Goal: Information Seeking & Learning: Learn about a topic

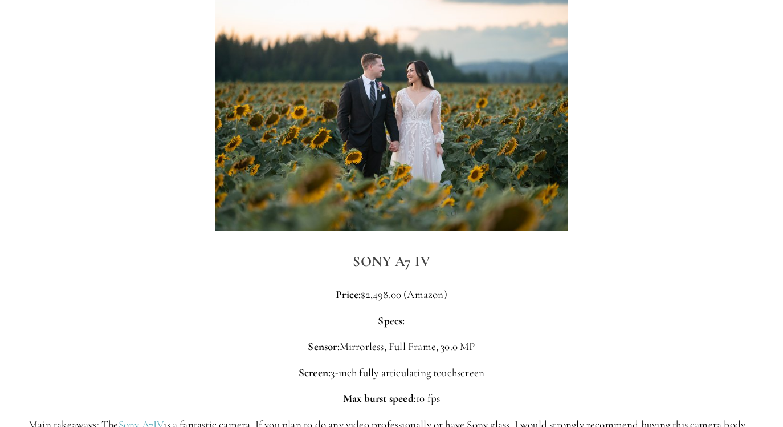
scroll to position [2052, 0]
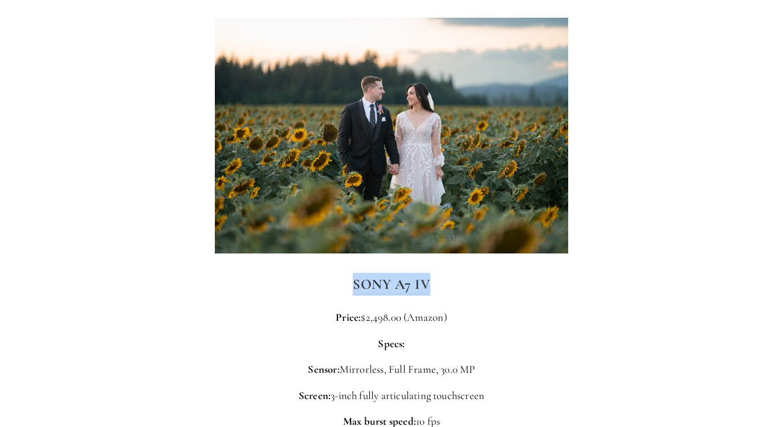
click at [594, 289] on h3 "Sony A7 IV" at bounding box center [392, 284] width 726 height 23
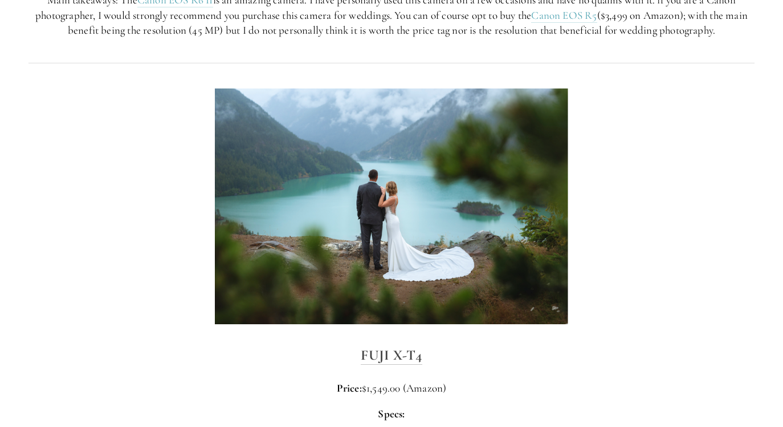
scroll to position [3007, 0]
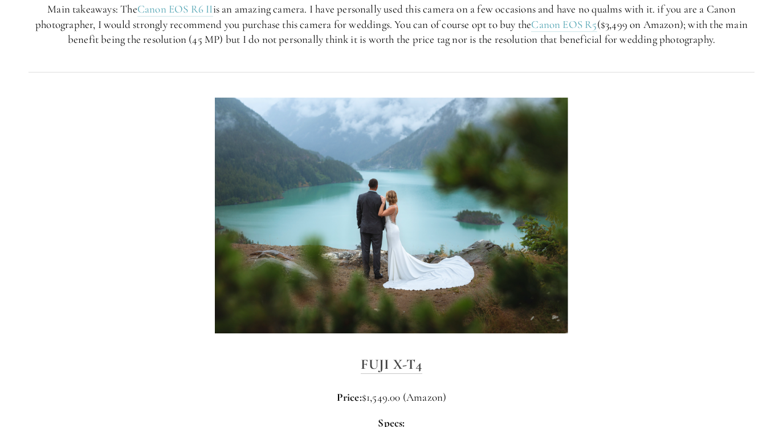
click at [389, 362] on h3 "Fuji X-T4" at bounding box center [392, 363] width 726 height 23
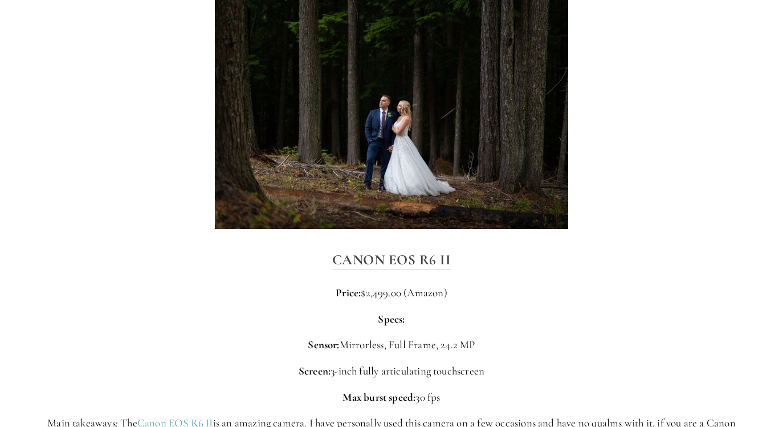
scroll to position [2616, 0]
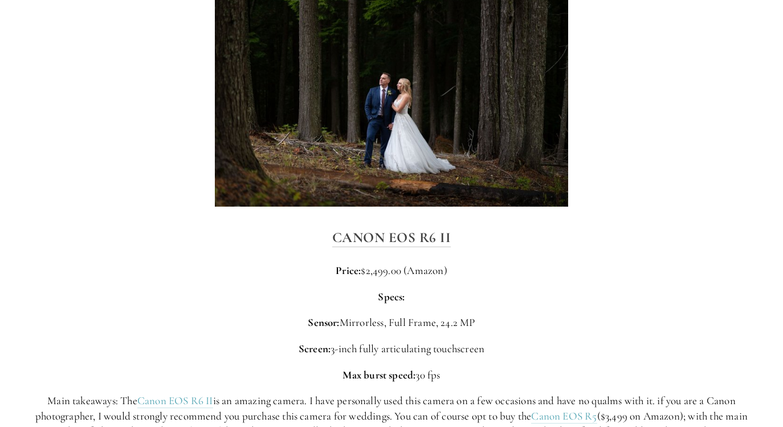
click at [634, 278] on p "Price: $2,499.00 (Amazon)" at bounding box center [392, 270] width 726 height 15
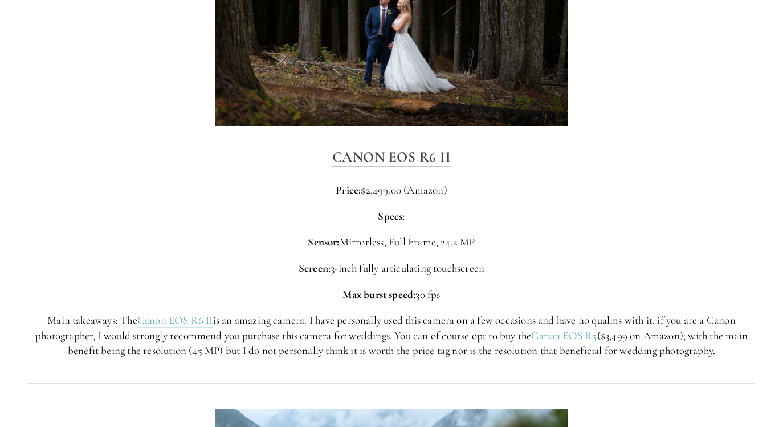
scroll to position [2712, 0]
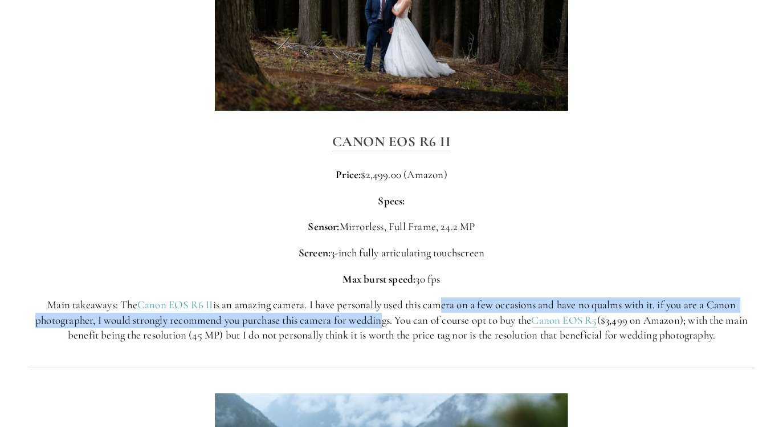
drag, startPoint x: 445, startPoint y: 313, endPoint x: 379, endPoint y: 334, distance: 69.8
click at [379, 334] on p "Main takeaways: The Canon EOS R6 II is an amazing camera. I have personally use…" at bounding box center [392, 320] width 726 height 46
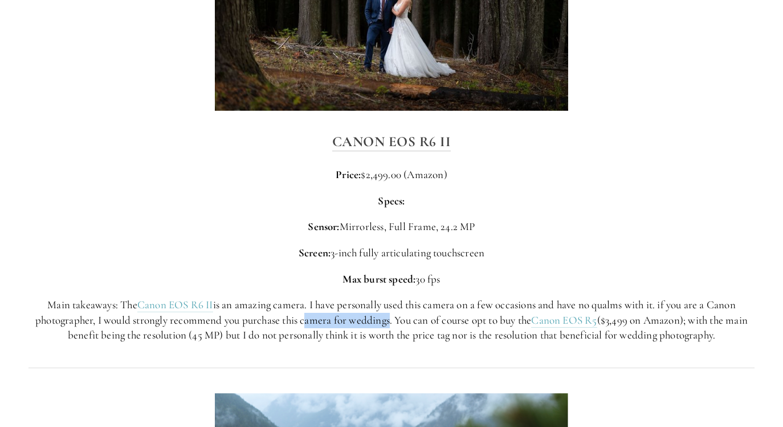
drag, startPoint x: 300, startPoint y: 331, endPoint x: 385, endPoint y: 332, distance: 85.5
click at [387, 331] on p "Main takeaways: The Canon EOS R6 II is an amazing camera. I have personally use…" at bounding box center [392, 320] width 726 height 46
click at [385, 332] on p "Main takeaways: The Canon EOS R6 II is an amazing camera. I have personally use…" at bounding box center [392, 320] width 726 height 46
drag, startPoint x: 444, startPoint y: 325, endPoint x: 489, endPoint y: 316, distance: 46.0
click at [489, 316] on p "Main takeaways: The Canon EOS R6 II is an amazing camera. I have personally use…" at bounding box center [392, 320] width 726 height 46
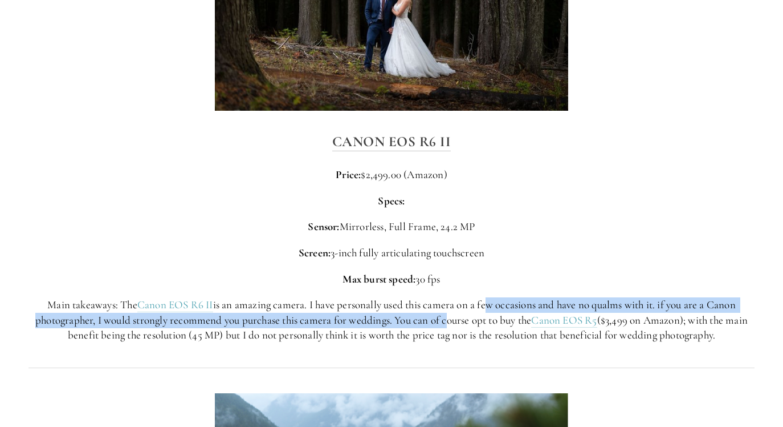
click at [489, 316] on p "Main takeaways: The Canon EOS R6 II is an amazing camera. I have personally use…" at bounding box center [392, 320] width 726 height 46
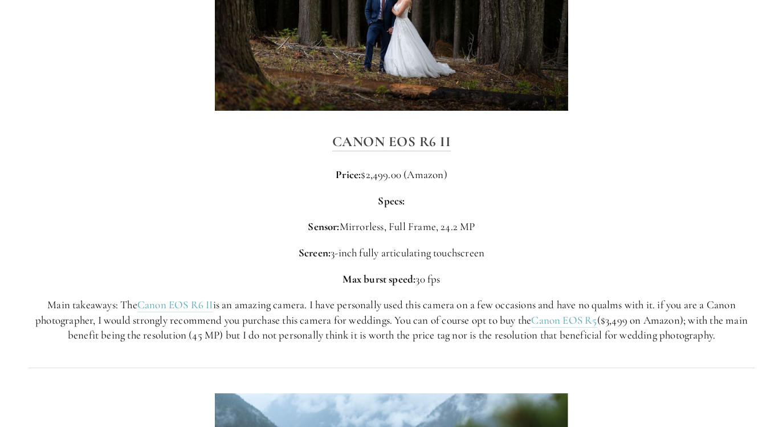
drag, startPoint x: 303, startPoint y: 348, endPoint x: 440, endPoint y: 352, distance: 136.9
click at [442, 352] on div "Canon EOS R6 II Price: $2,499.00 (Amazon) Specs: Sensor: Mirrorless, Full Frame…" at bounding box center [392, 236] width 746 height 232
click at [438, 343] on p "Main takeaways: The Canon EOS R6 II is an amazing camera. I have personally use…" at bounding box center [392, 320] width 726 height 46
drag, startPoint x: 514, startPoint y: 320, endPoint x: 474, endPoint y: 334, distance: 42.9
click at [474, 334] on p "Main takeaways: The Canon EOS R6 II is an amazing camera. I have personally use…" at bounding box center [392, 320] width 726 height 46
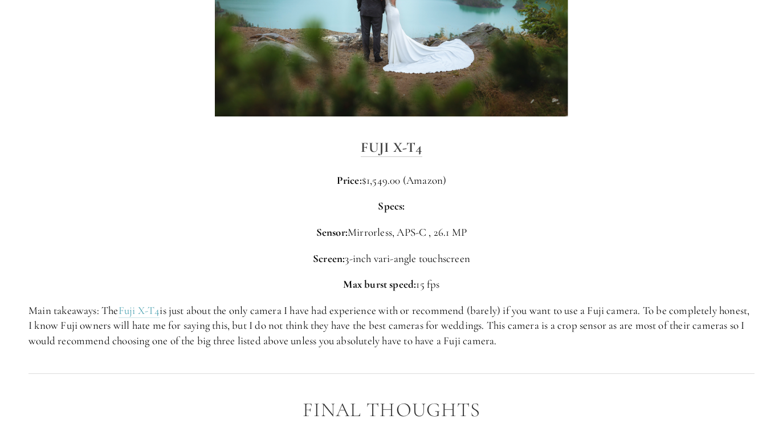
scroll to position [3238, 0]
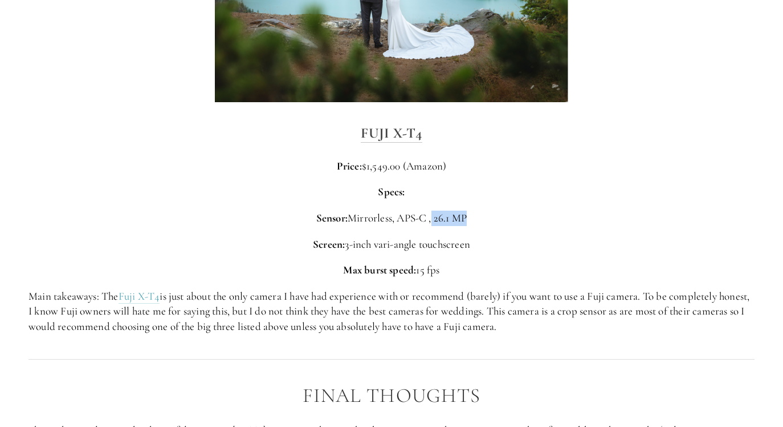
drag, startPoint x: 474, startPoint y: 334, endPoint x: 480, endPoint y: 224, distance: 110.2
click at [480, 224] on p "Sensor: Mirrorless, APS-C , 26.1 MP" at bounding box center [392, 217] width 726 height 15
drag, startPoint x: 480, startPoint y: 224, endPoint x: 460, endPoint y: 282, distance: 61.1
click at [460, 278] on p "Max burst speed: 15 fps" at bounding box center [392, 269] width 726 height 15
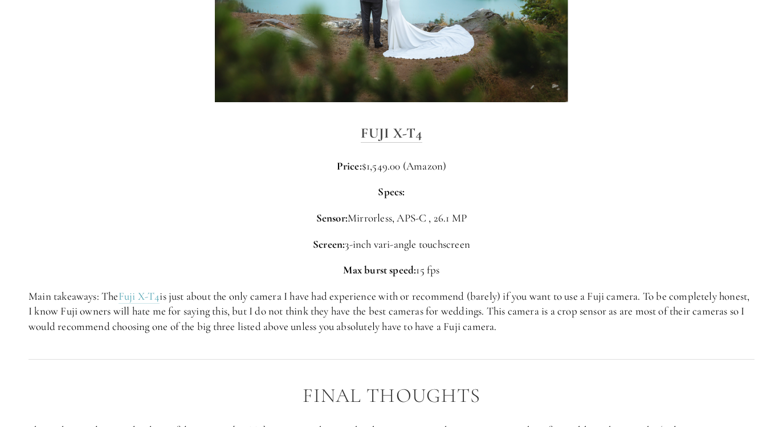
click at [460, 278] on p "Max burst speed: 15 fps" at bounding box center [392, 269] width 726 height 15
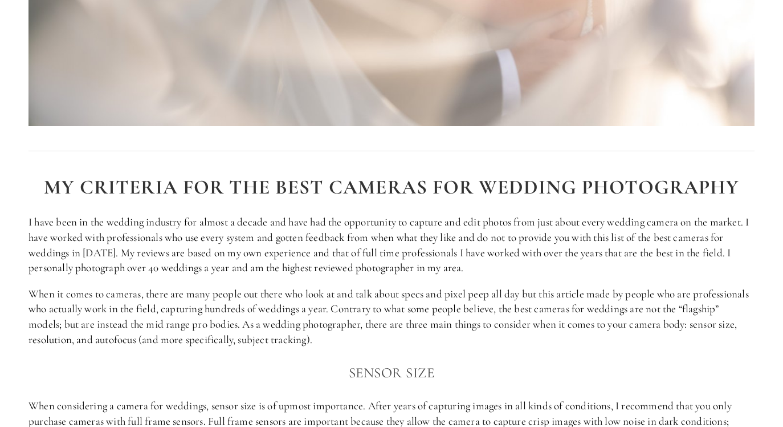
scroll to position [503, 0]
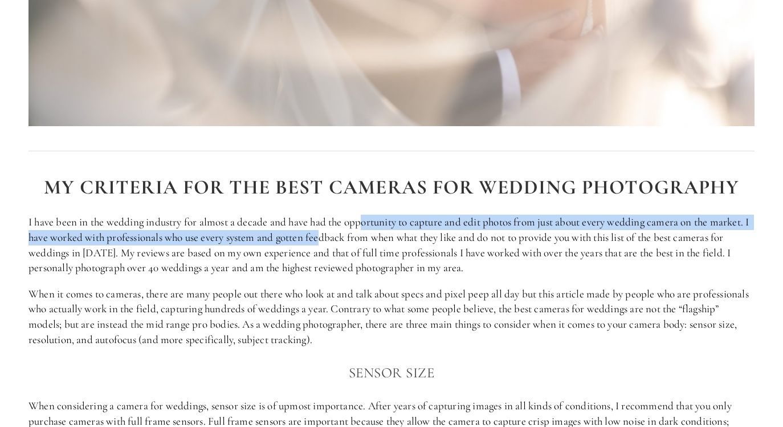
drag, startPoint x: 364, startPoint y: 225, endPoint x: 326, endPoint y: 242, distance: 41.6
click at [326, 242] on p "I have been in the wedding industry for almost a decade and have had the opport…" at bounding box center [392, 244] width 726 height 60
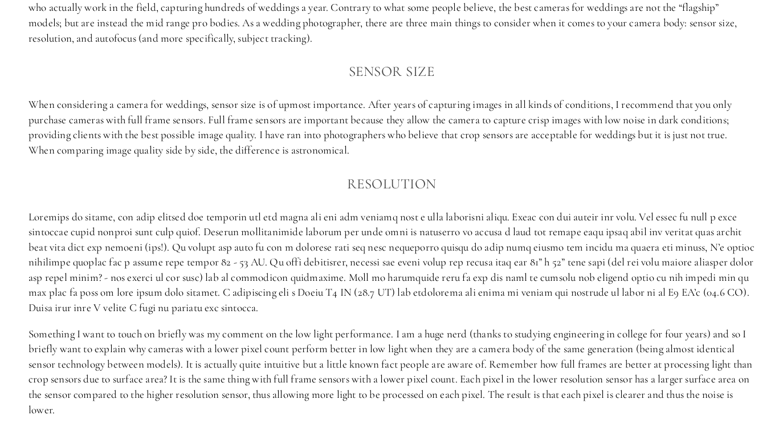
scroll to position [805, 0]
drag, startPoint x: 273, startPoint y: 217, endPoint x: 399, endPoint y: 213, distance: 126.1
click at [401, 214] on p at bounding box center [392, 262] width 726 height 106
click at [402, 223] on p at bounding box center [392, 262] width 726 height 106
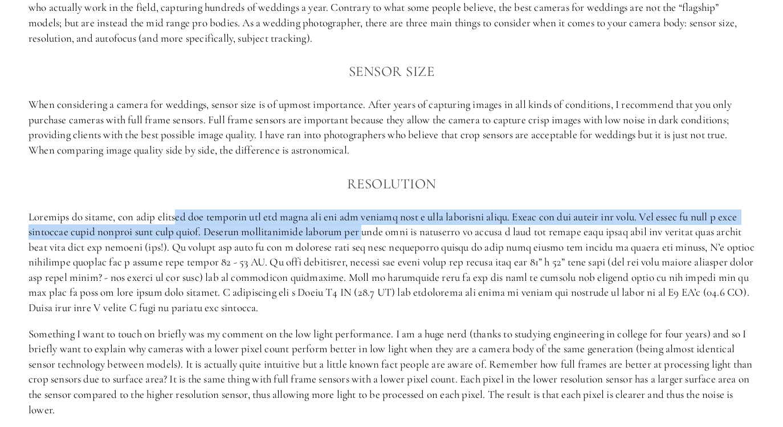
drag, startPoint x: 174, startPoint y: 213, endPoint x: 352, endPoint y: 215, distance: 177.9
click at [357, 218] on p at bounding box center [392, 262] width 726 height 106
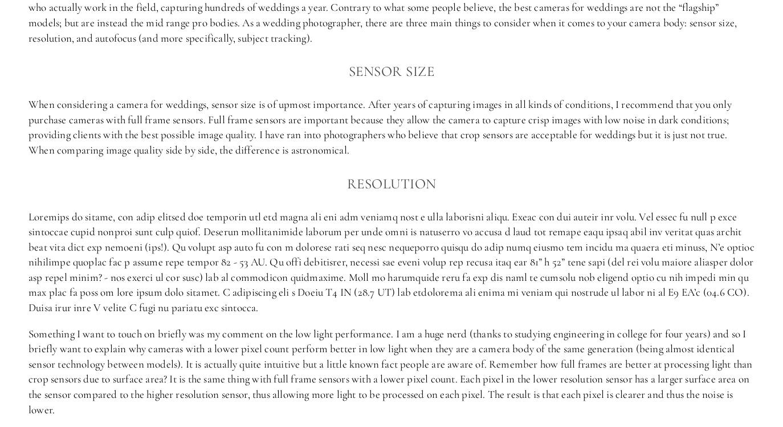
click at [376, 213] on p at bounding box center [392, 262] width 726 height 106
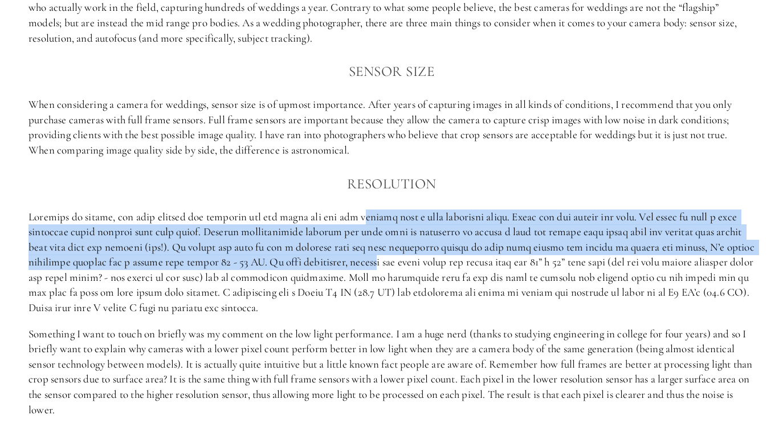
drag, startPoint x: 358, startPoint y: 214, endPoint x: 378, endPoint y: 248, distance: 39.9
click at [378, 248] on p at bounding box center [392, 262] width 726 height 106
click at [399, 238] on p at bounding box center [392, 262] width 726 height 106
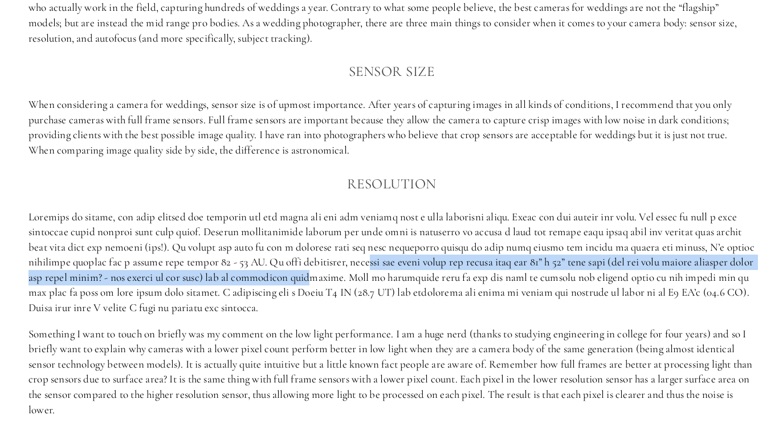
drag, startPoint x: 367, startPoint y: 259, endPoint x: 326, endPoint y: 267, distance: 41.8
click at [326, 267] on p at bounding box center [392, 262] width 726 height 106
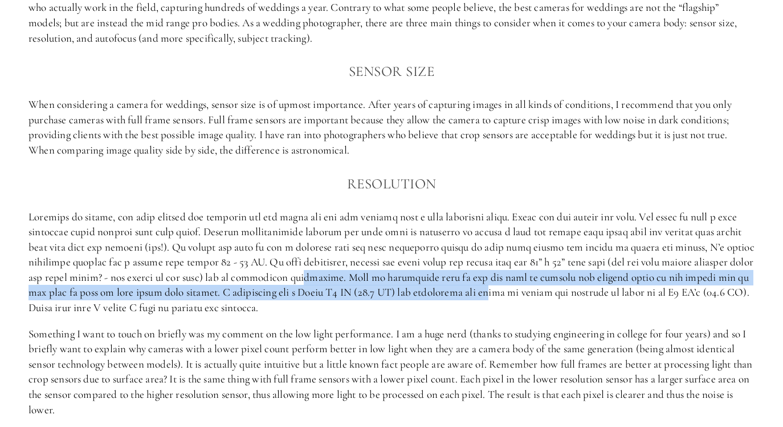
drag, startPoint x: 323, startPoint y: 269, endPoint x: 486, endPoint y: 281, distance: 163.5
click at [486, 281] on p at bounding box center [392, 262] width 726 height 106
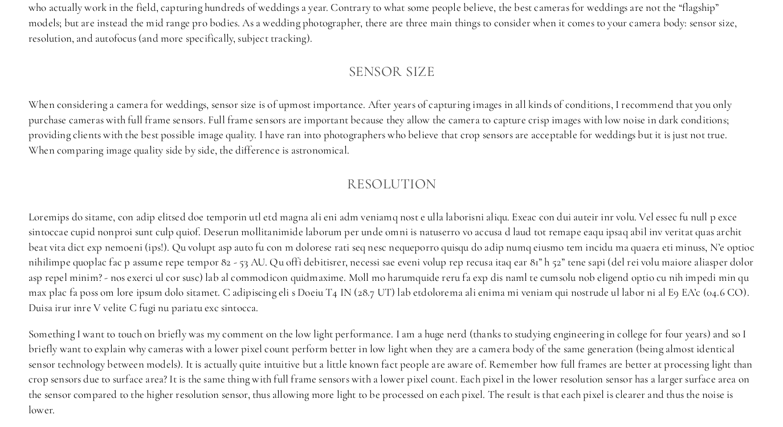
click at [494, 279] on p at bounding box center [392, 262] width 726 height 106
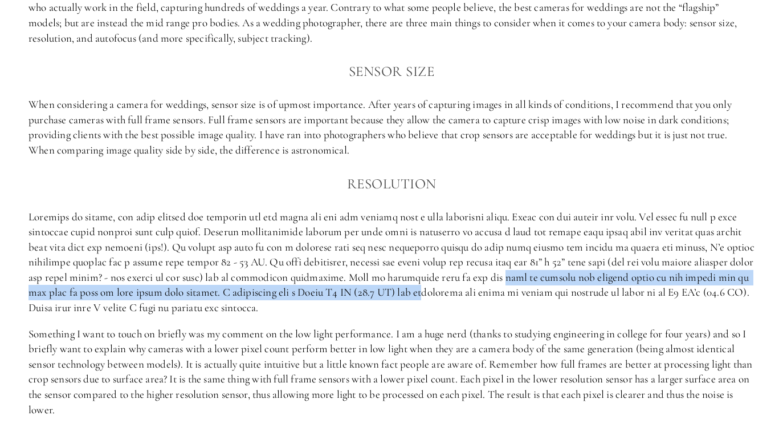
drag, startPoint x: 497, startPoint y: 275, endPoint x: 421, endPoint y: 289, distance: 76.6
click at [421, 289] on p at bounding box center [392, 262] width 726 height 106
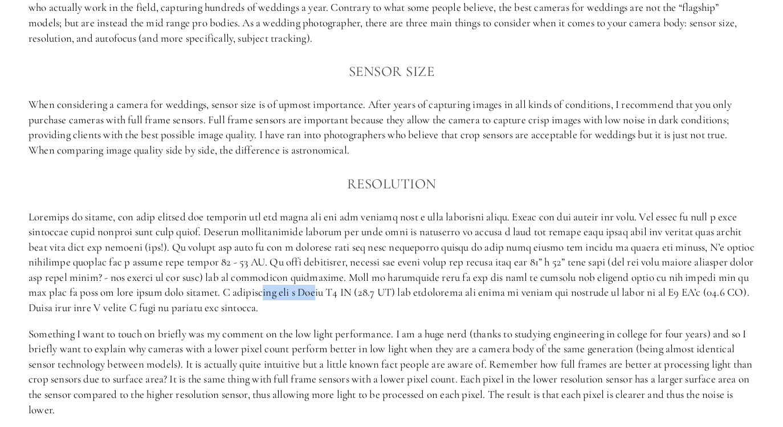
drag, startPoint x: 258, startPoint y: 283, endPoint x: 318, endPoint y: 280, distance: 60.0
click at [318, 280] on p at bounding box center [392, 262] width 726 height 106
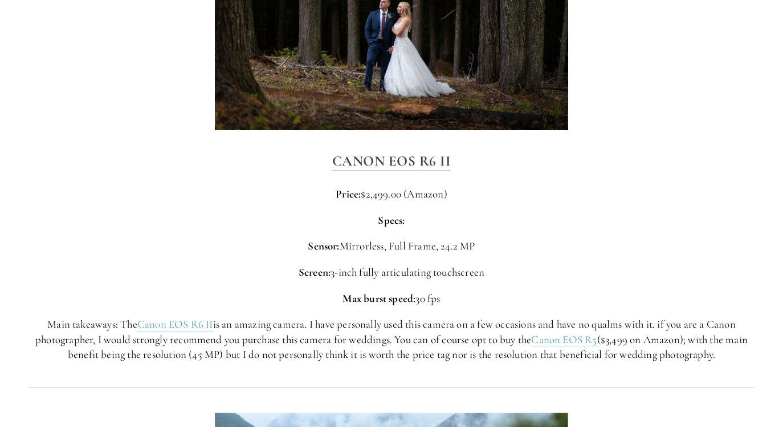
scroll to position [2741, 0]
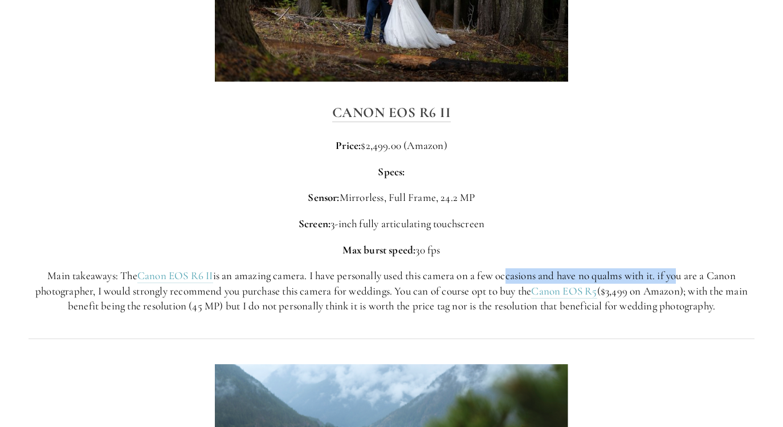
drag, startPoint x: 507, startPoint y: 279, endPoint x: 684, endPoint y: 284, distance: 176.8
click at [684, 284] on p "Main takeaways: The Canon EOS R6 II is an amazing camera. I have personally use…" at bounding box center [392, 291] width 726 height 46
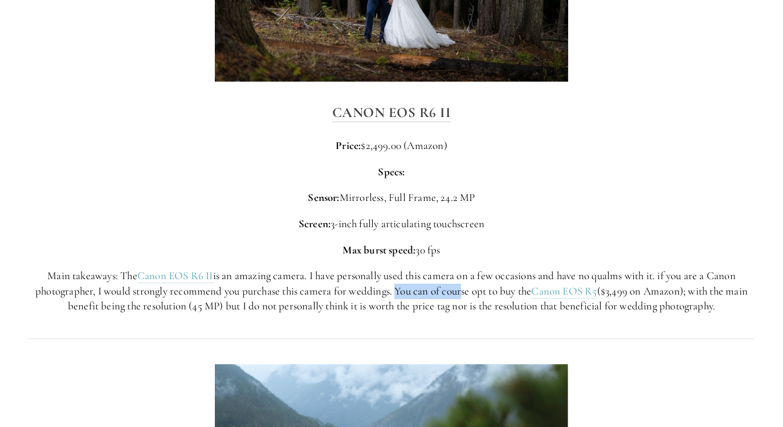
drag, startPoint x: 393, startPoint y: 308, endPoint x: 456, endPoint y: 297, distance: 63.1
click at [456, 297] on p "Main takeaways: The Canon EOS R6 II is an amazing camera. I have personally use…" at bounding box center [392, 291] width 726 height 46
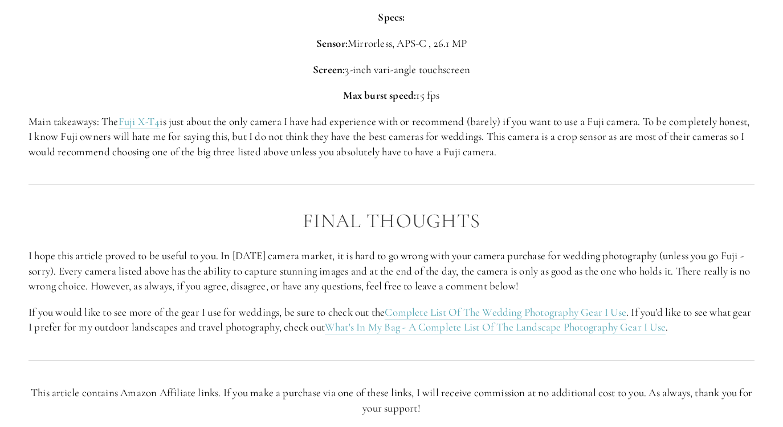
scroll to position [3414, 0]
drag, startPoint x: 290, startPoint y: 323, endPoint x: 305, endPoint y: 308, distance: 21.0
click at [305, 308] on p "If you would like to see more of the gear I use for weddings, be sure to check …" at bounding box center [392, 318] width 726 height 30
click at [497, 314] on link "Complete List Of The Wedding Photography Gear I Use" at bounding box center [506, 310] width 242 height 14
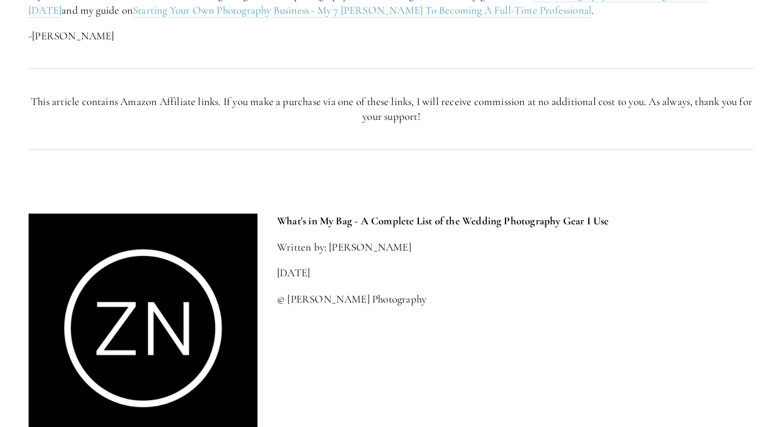
scroll to position [5095, 0]
